Goal: Navigation & Orientation: Find specific page/section

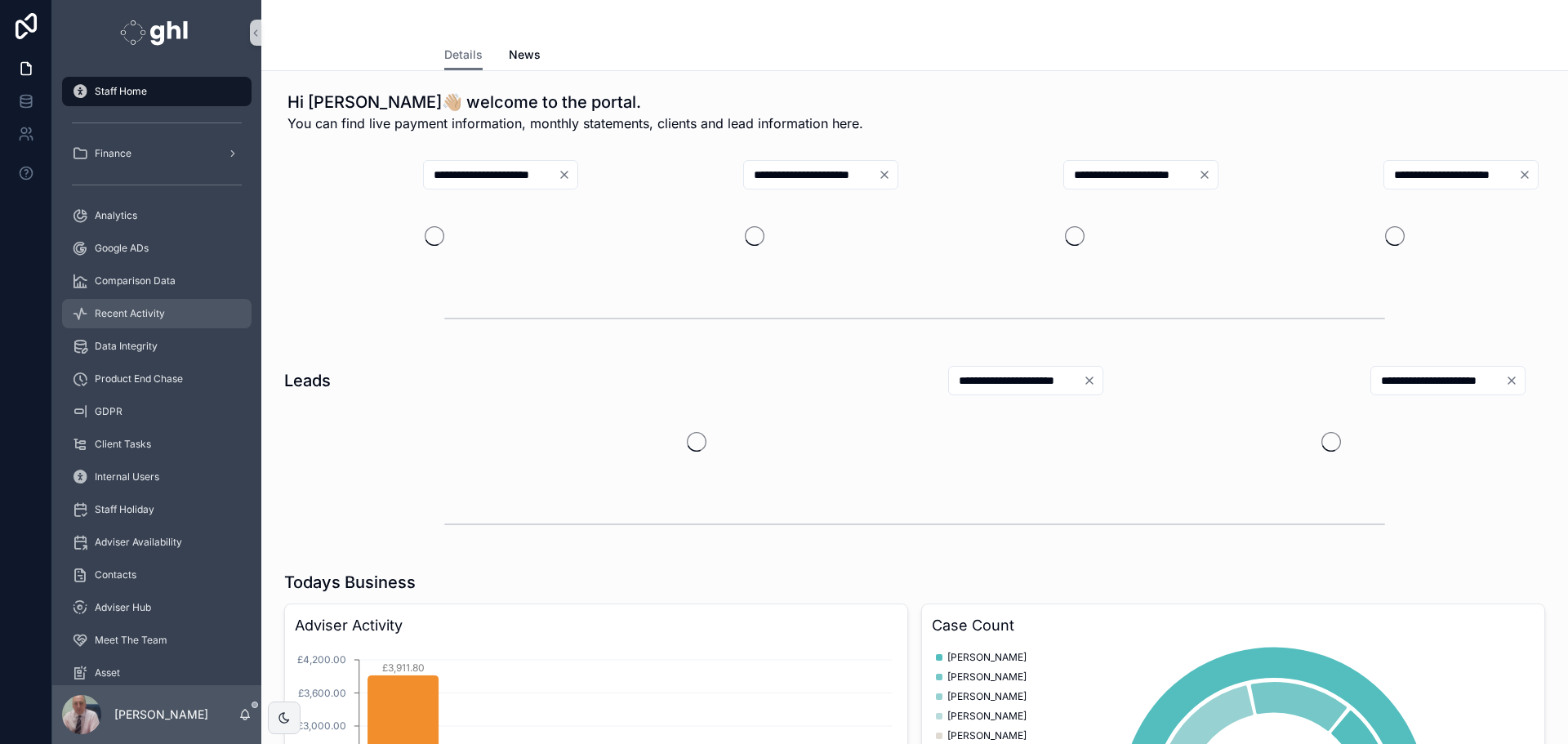
drag, startPoint x: 113, startPoint y: 310, endPoint x: 121, endPoint y: 312, distance: 8.2
click at [113, 310] on span "Recent Activity" at bounding box center [129, 313] width 70 height 13
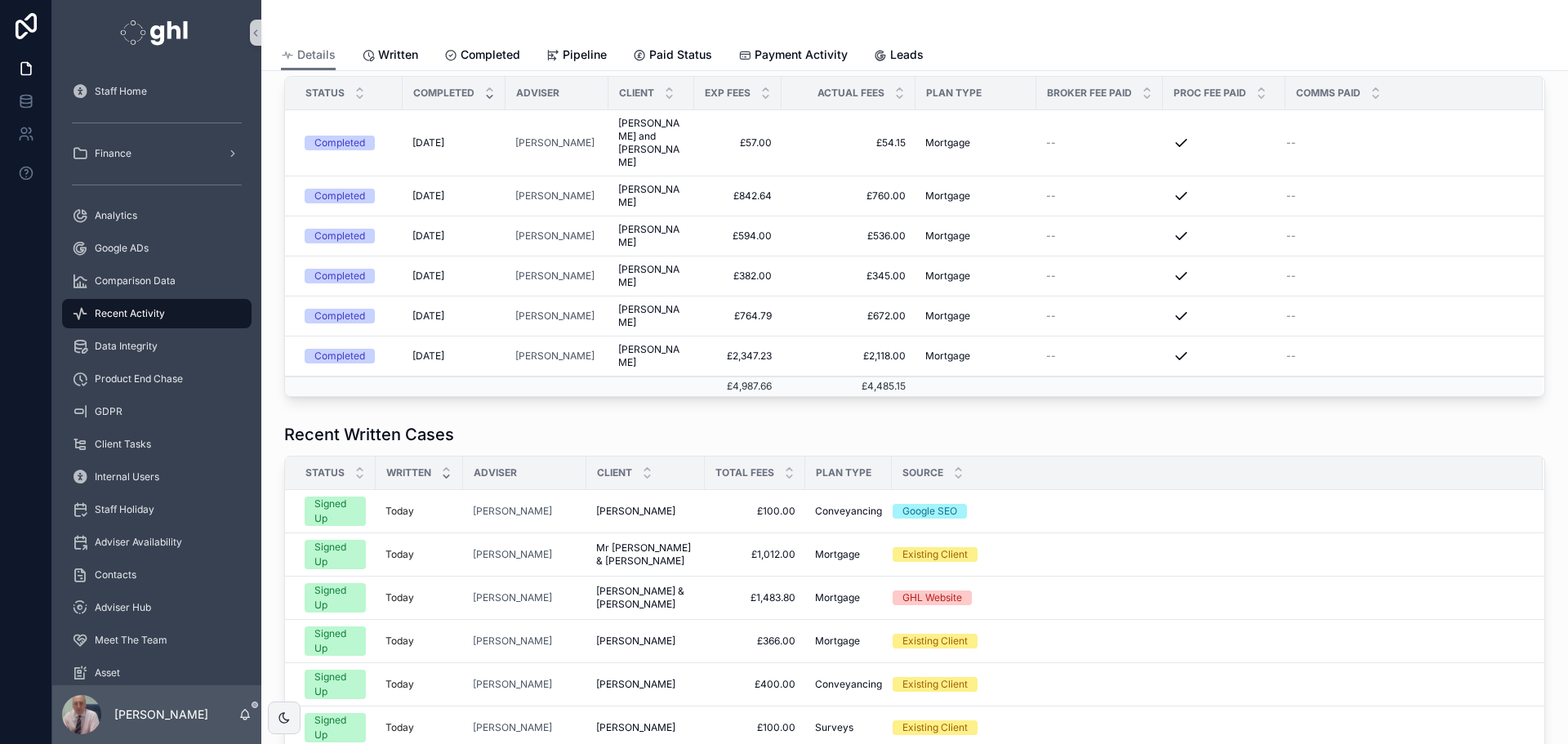
scroll to position [371, 0]
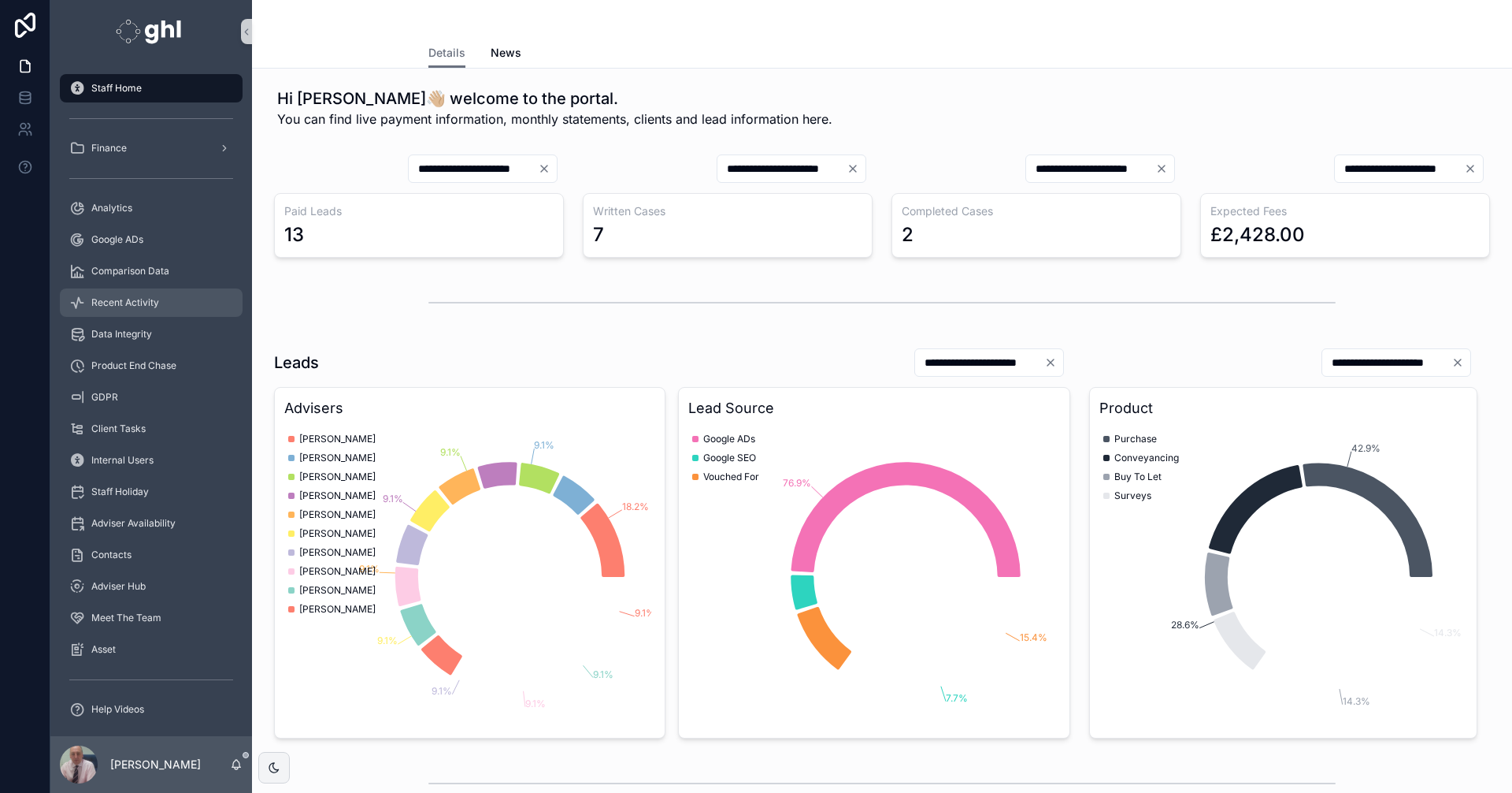
click at [116, 298] on span "Recent Activity" at bounding box center [125, 303] width 67 height 13
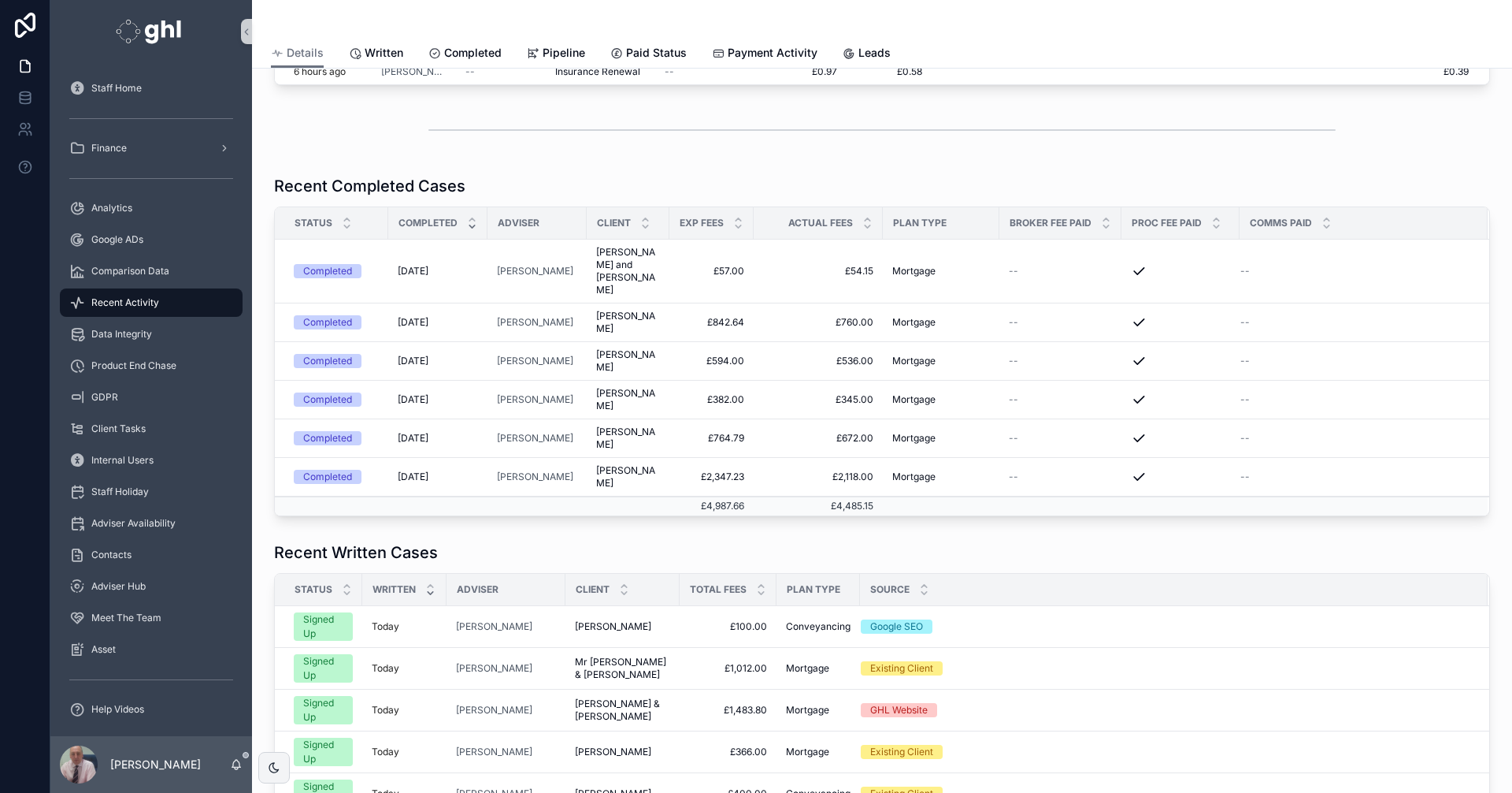
scroll to position [260, 0]
